Goal: Navigation & Orientation: Find specific page/section

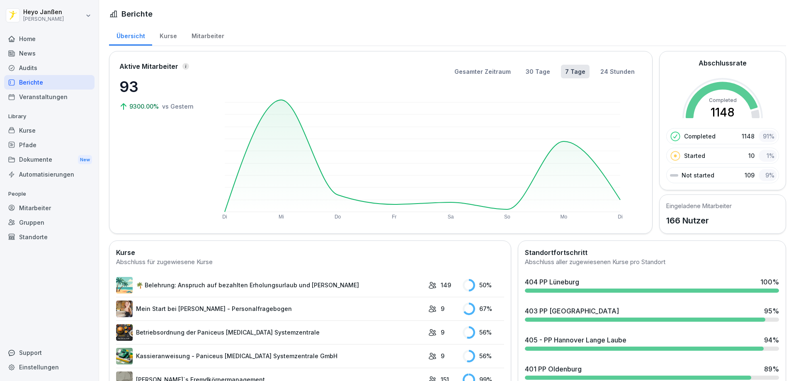
scroll to position [166, 0]
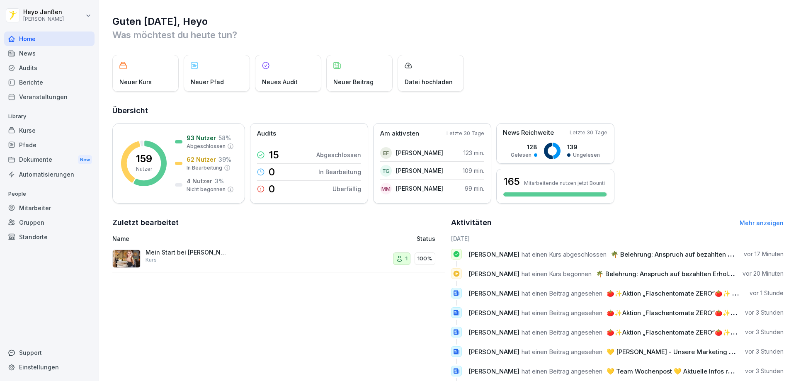
click at [31, 85] on div "Berichte" at bounding box center [49, 82] width 90 height 15
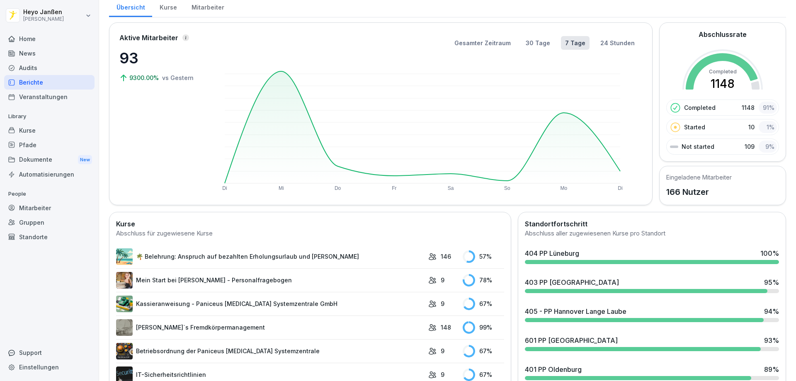
scroll to position [124, 0]
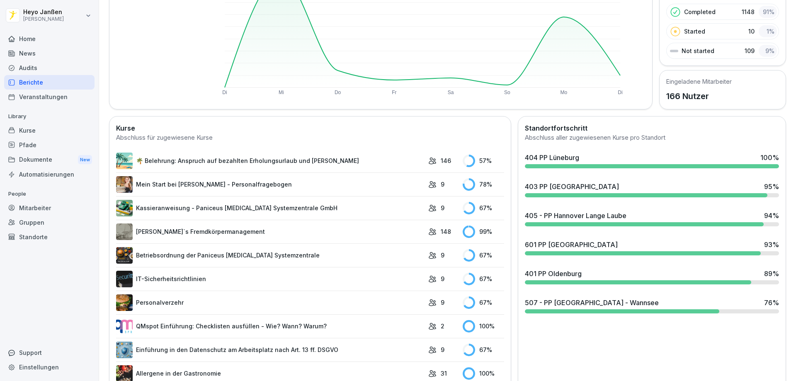
click at [559, 297] on div "507 - PP [GEOGRAPHIC_DATA] - Wannsee 76 %" at bounding box center [651, 305] width 261 height 22
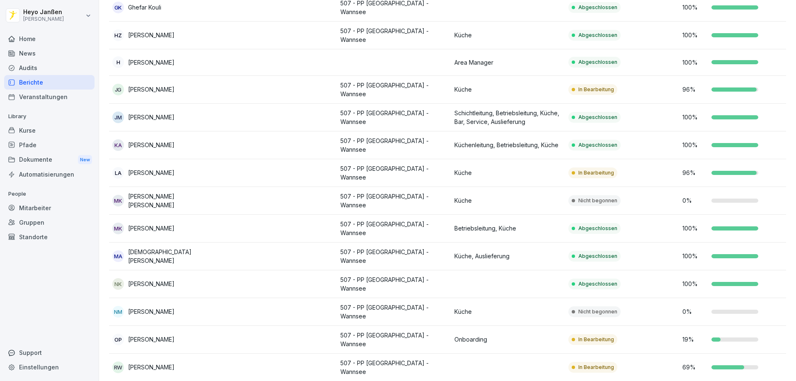
scroll to position [249, 0]
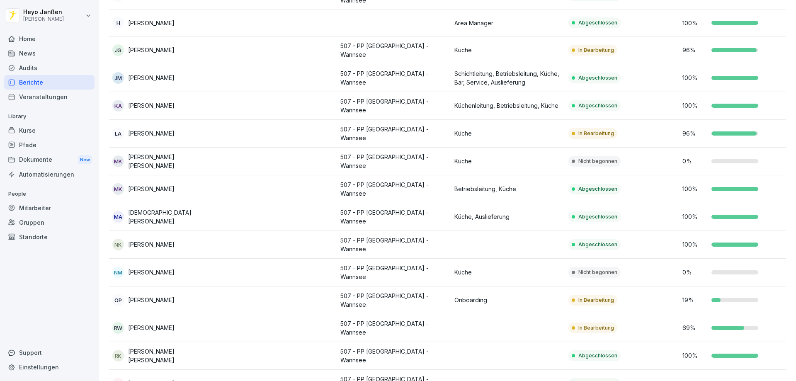
click at [668, 286] on td "In Bearbeitung" at bounding box center [622, 300] width 114 height 28
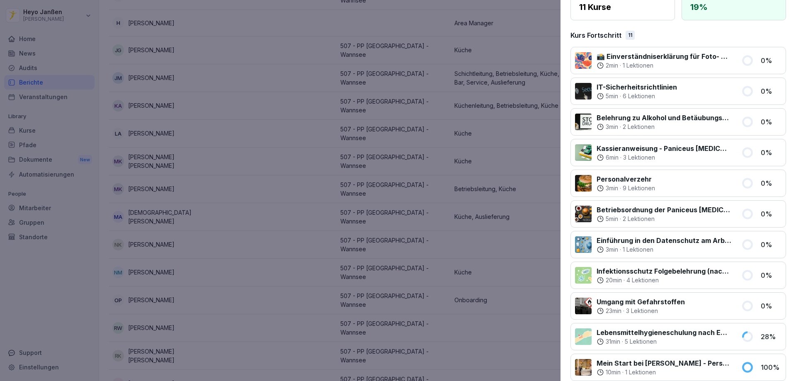
scroll to position [160, 0]
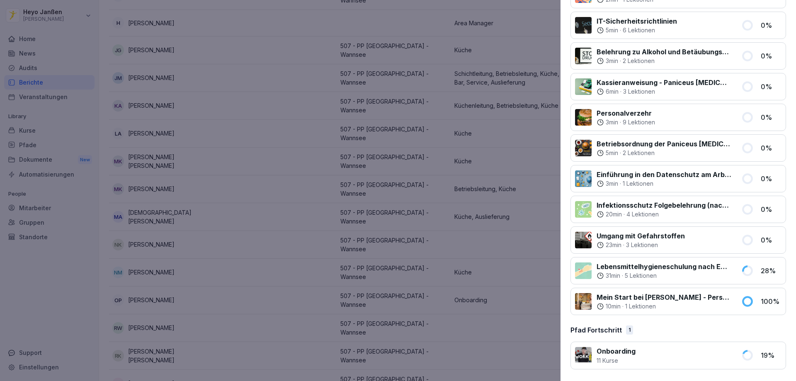
click at [623, 354] on p "Onboarding" at bounding box center [615, 351] width 39 height 10
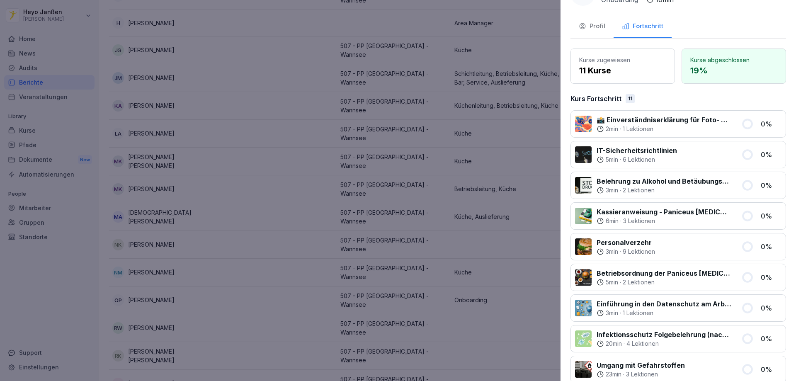
scroll to position [0, 0]
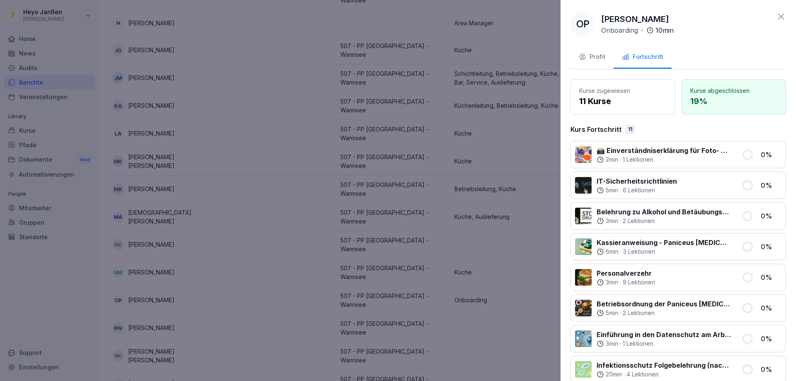
click at [776, 18] on icon at bounding box center [781, 17] width 10 height 10
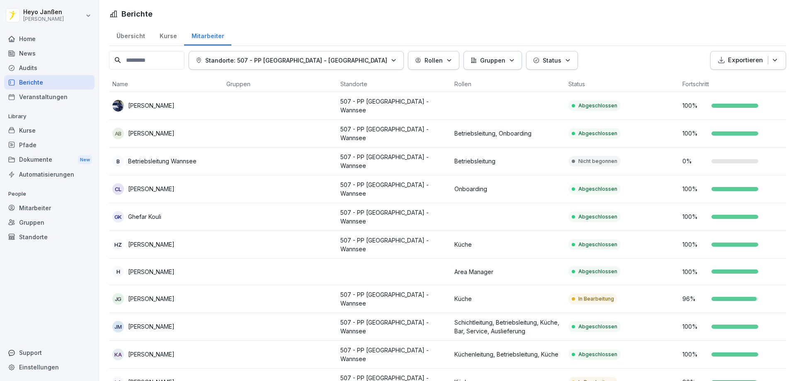
click at [33, 37] on div "Home" at bounding box center [49, 38] width 90 height 15
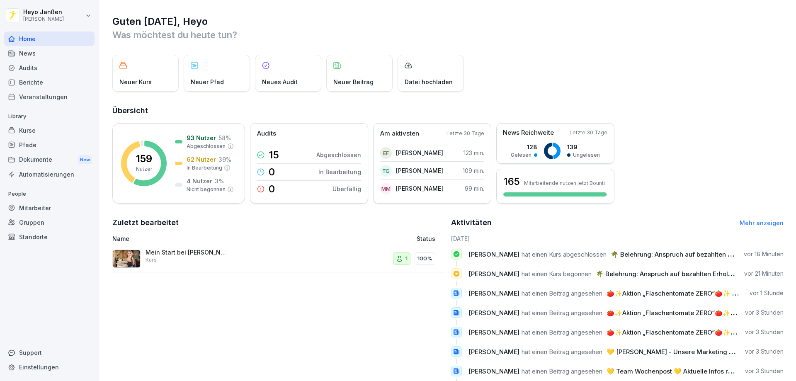
click at [46, 50] on div "News" at bounding box center [49, 53] width 90 height 15
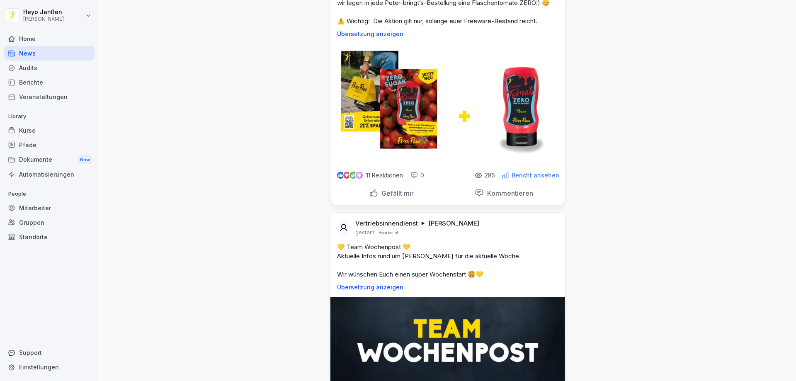
scroll to position [124, 0]
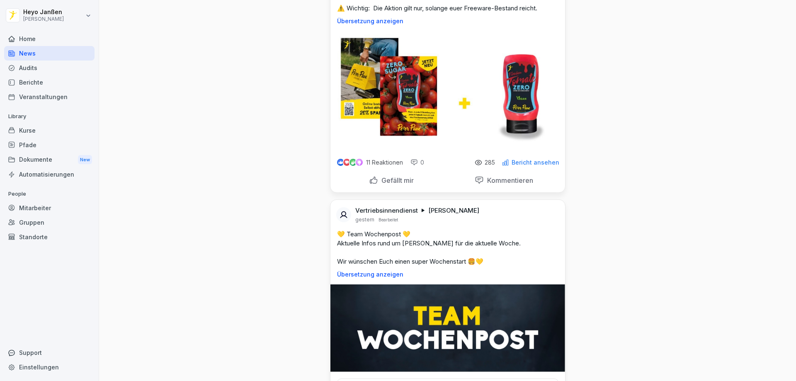
click at [391, 184] on p "Gefällt mir" at bounding box center [396, 180] width 36 height 8
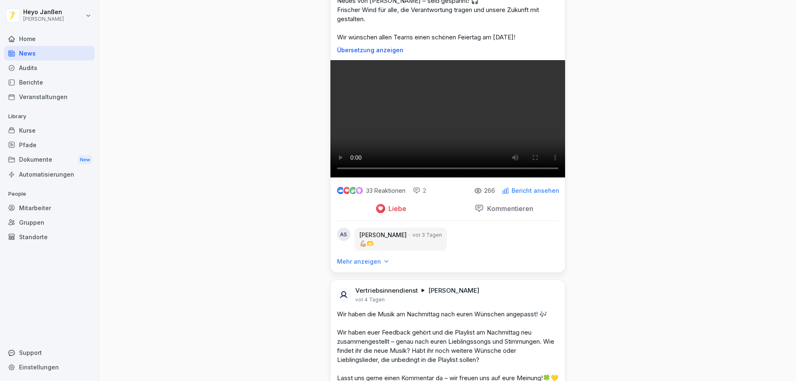
scroll to position [2031, 0]
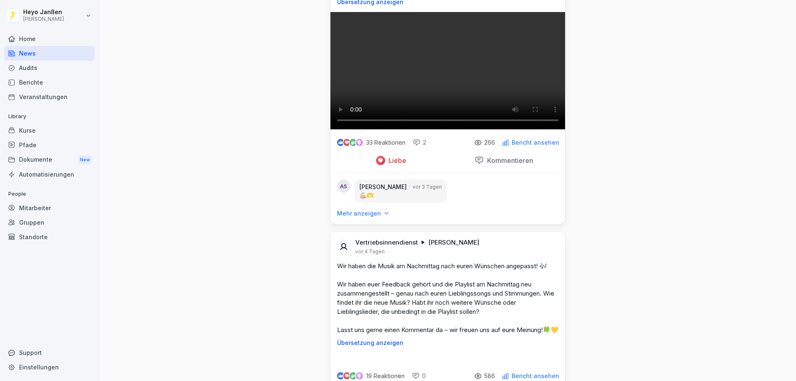
click at [34, 157] on div "Dokumente New" at bounding box center [49, 159] width 90 height 15
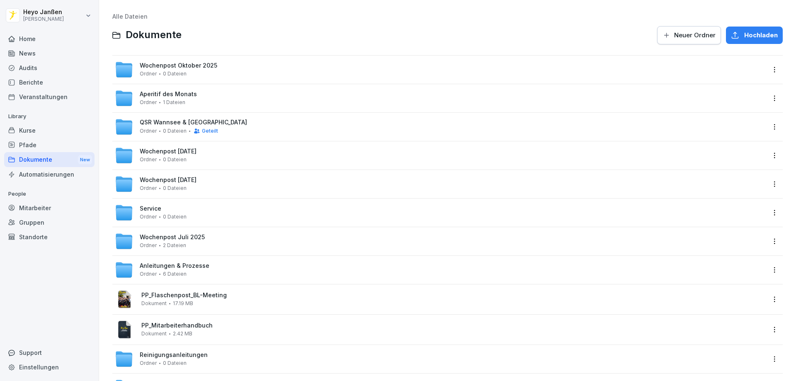
click at [142, 138] on div "QSR Wannsee & Hannover Ordner 0 Dateien Geteilt" at bounding box center [447, 127] width 670 height 28
click at [152, 126] on span "QSR Wannsee & [GEOGRAPHIC_DATA]" at bounding box center [193, 122] width 107 height 7
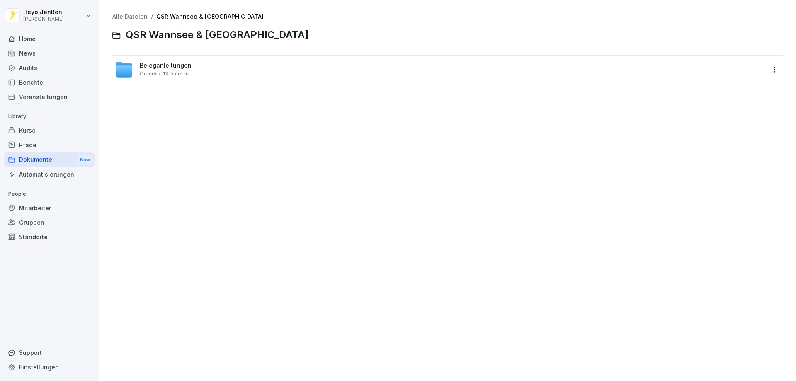
click at [167, 66] on span "Beleganleitungen" at bounding box center [166, 65] width 52 height 7
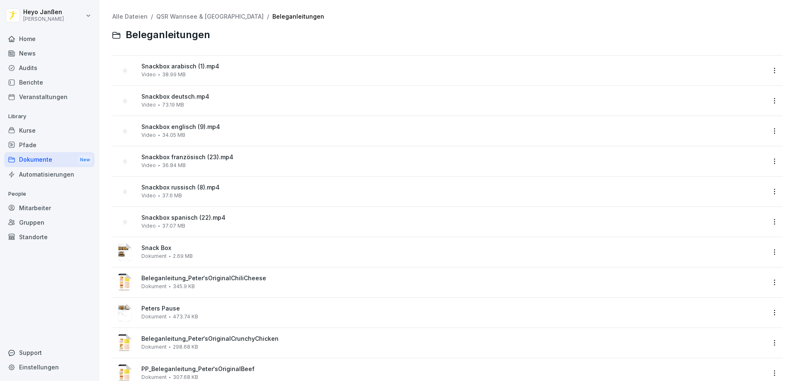
click at [45, 44] on div "Home" at bounding box center [49, 38] width 90 height 15
